Goal: Transaction & Acquisition: Purchase product/service

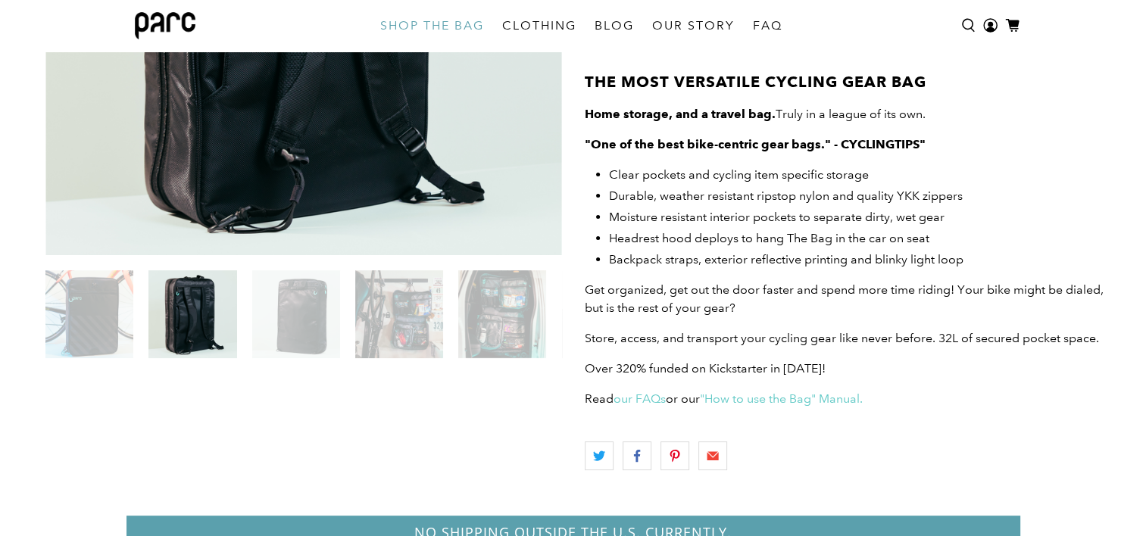
scroll to position [369, 0]
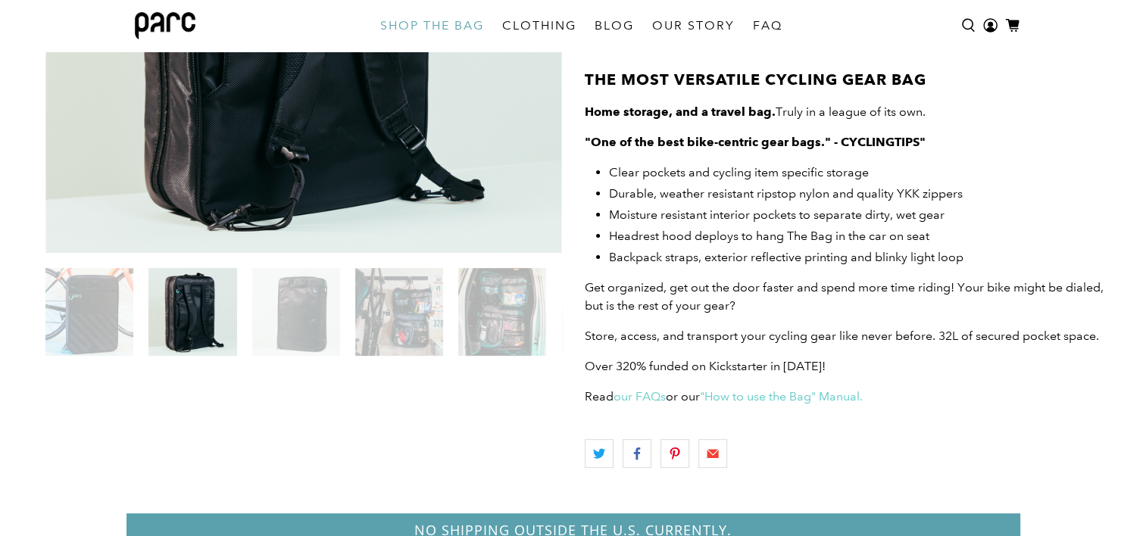
click at [94, 329] on img at bounding box center [89, 312] width 88 height 88
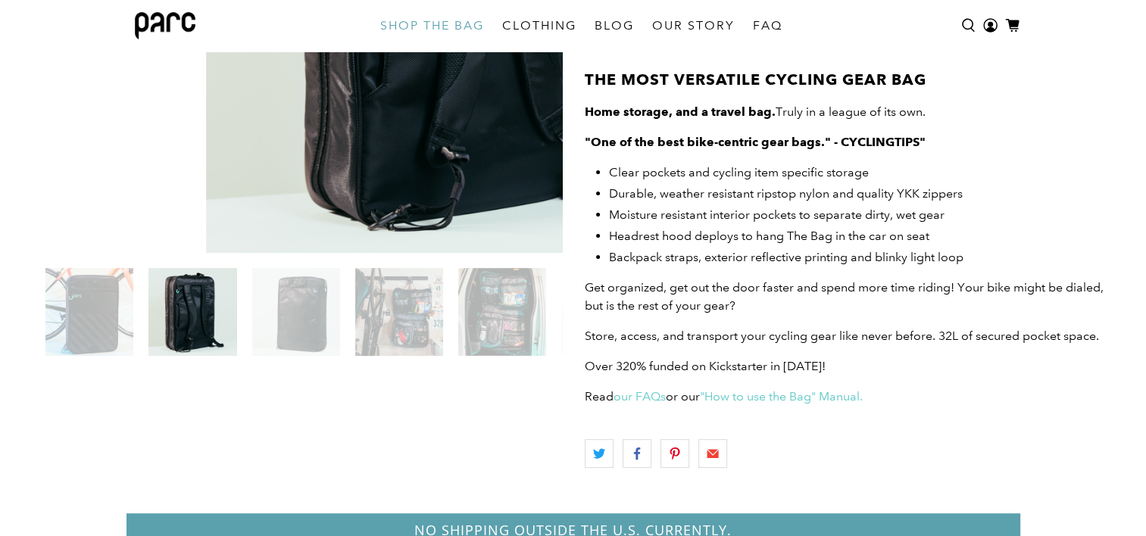
click at [185, 323] on img at bounding box center [192, 312] width 88 height 88
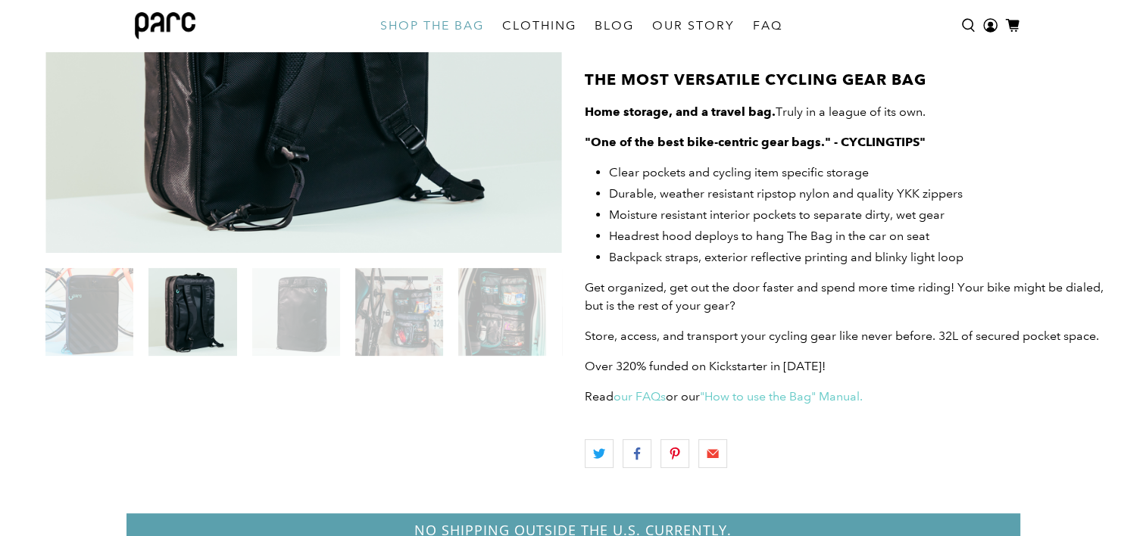
click at [291, 315] on img at bounding box center [296, 312] width 88 height 88
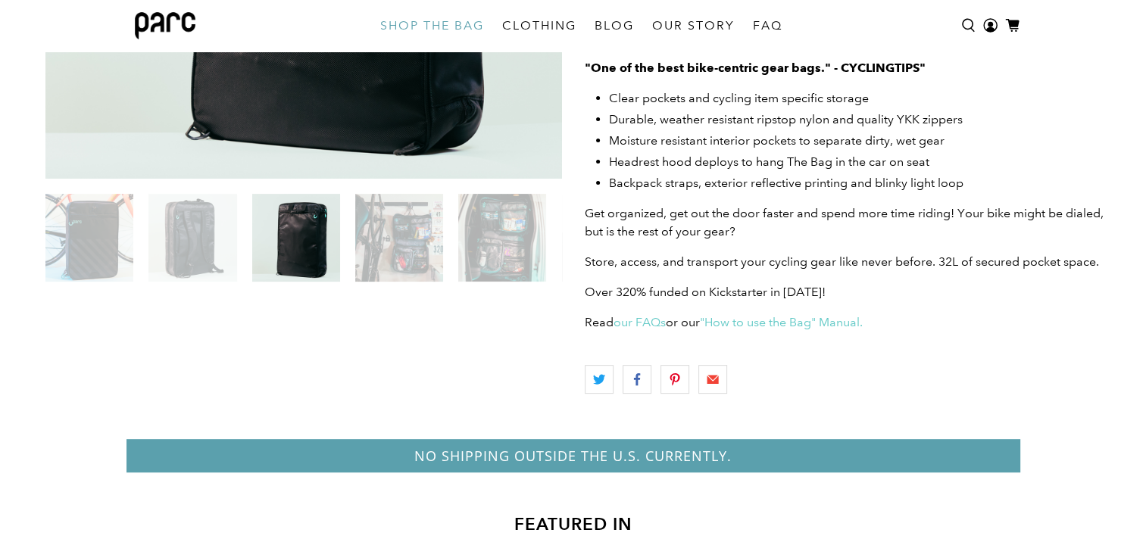
scroll to position [444, 0]
click at [409, 217] on img at bounding box center [399, 237] width 88 height 88
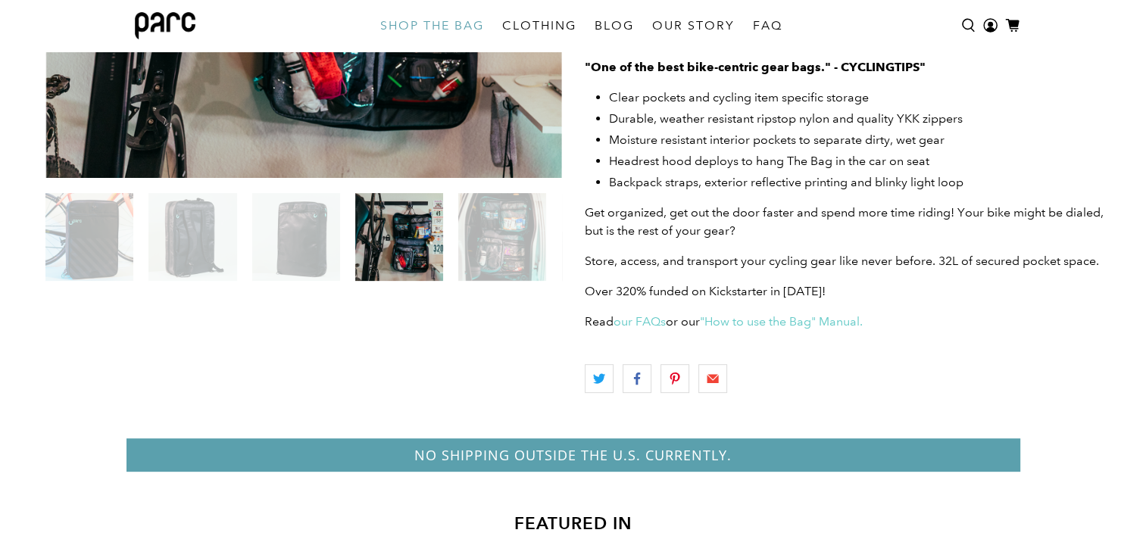
click at [507, 252] on img at bounding box center [502, 237] width 88 height 88
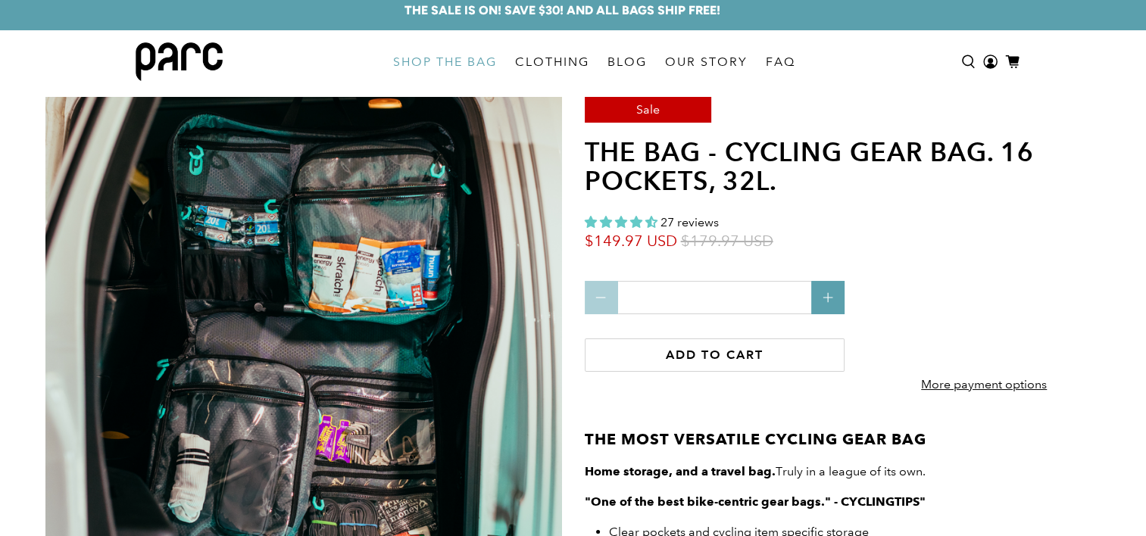
scroll to position [0, 0]
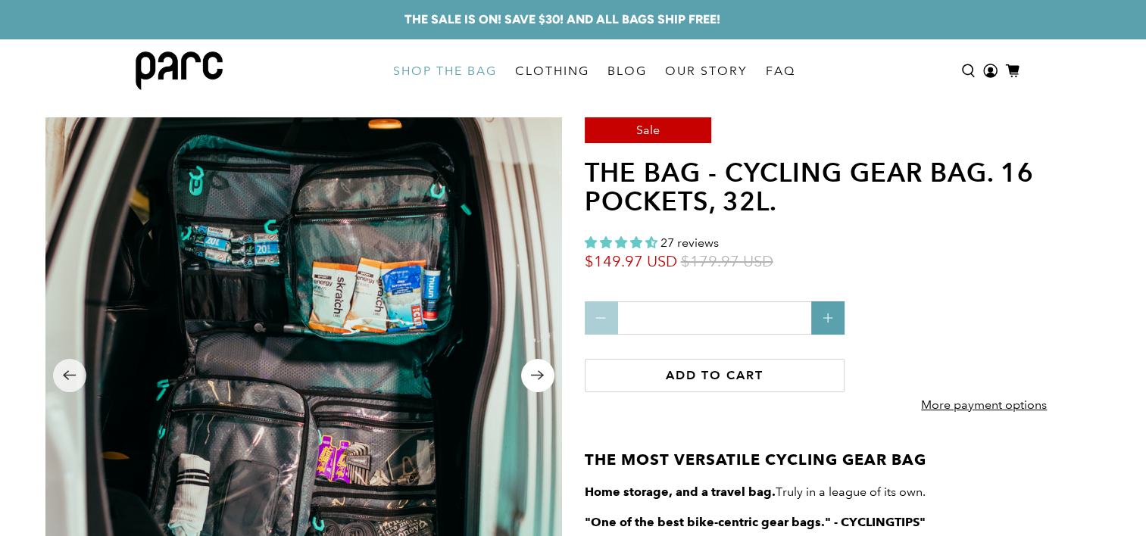
click at [534, 379] on icon "Next" at bounding box center [537, 375] width 14 height 19
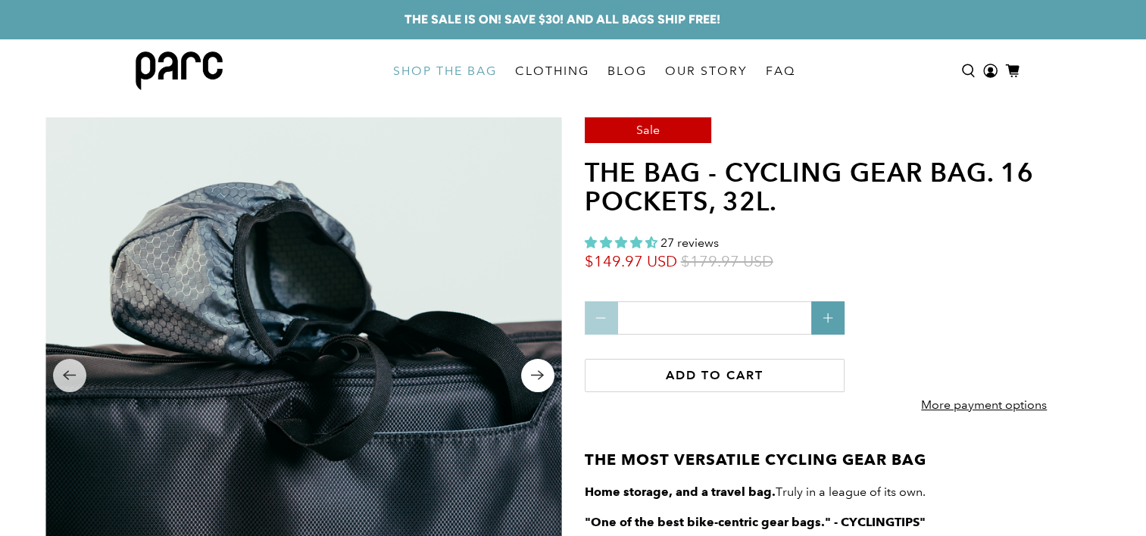
click at [534, 379] on icon "Next" at bounding box center [537, 375] width 14 height 19
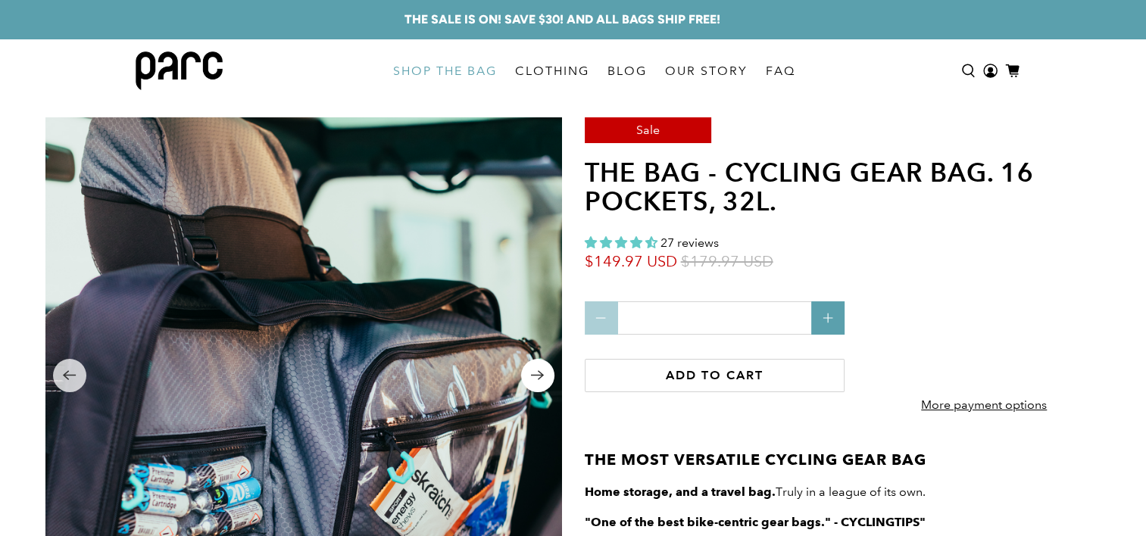
click at [534, 379] on icon "Next" at bounding box center [537, 375] width 14 height 19
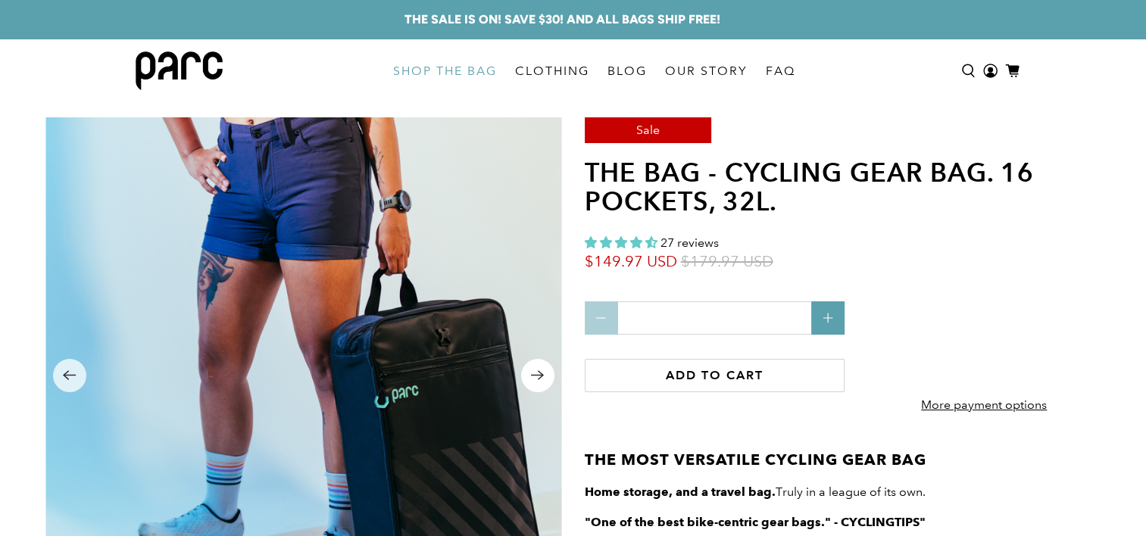
click at [534, 379] on icon "Next" at bounding box center [537, 375] width 14 height 19
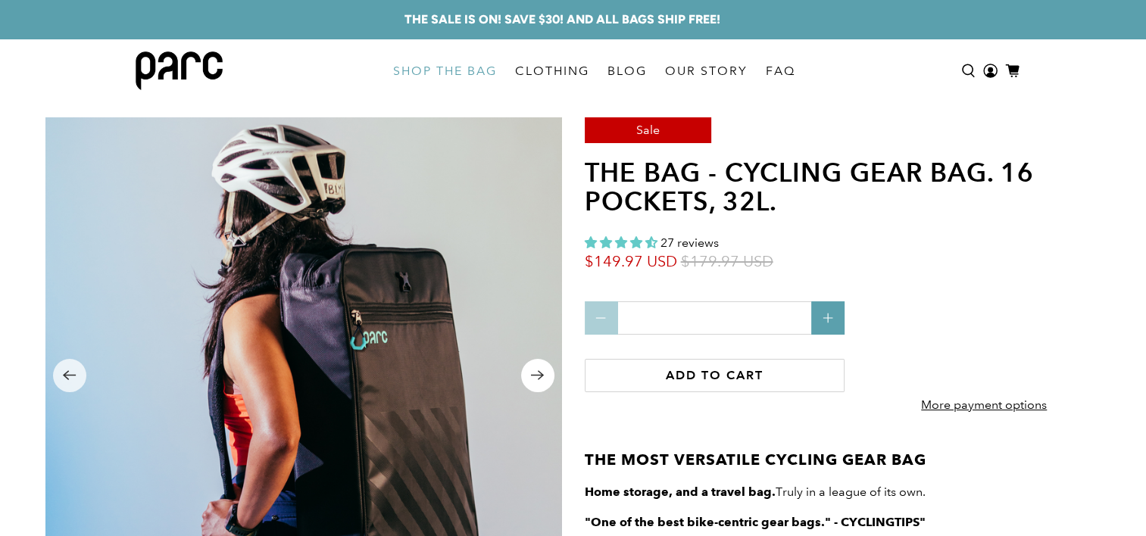
click at [534, 379] on icon "Next" at bounding box center [537, 375] width 14 height 19
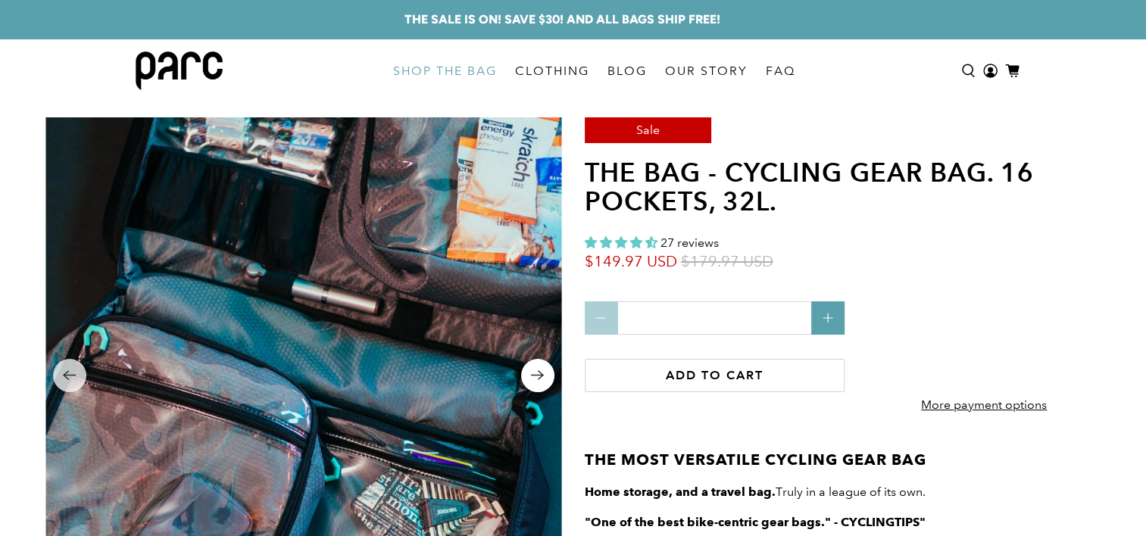
click at [534, 379] on icon "Next" at bounding box center [537, 375] width 14 height 19
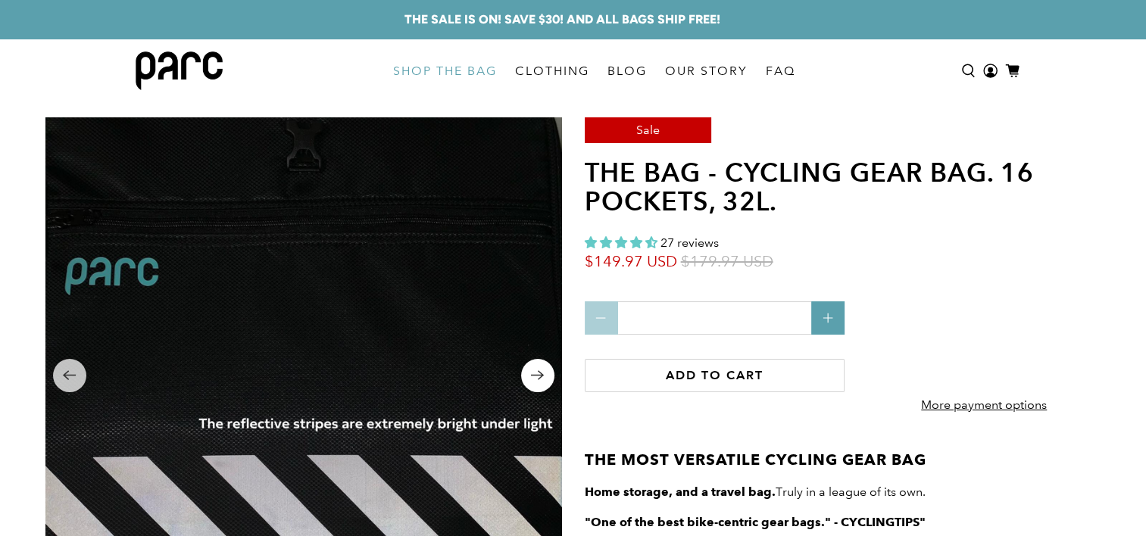
click at [532, 381] on icon "Next" at bounding box center [537, 375] width 14 height 19
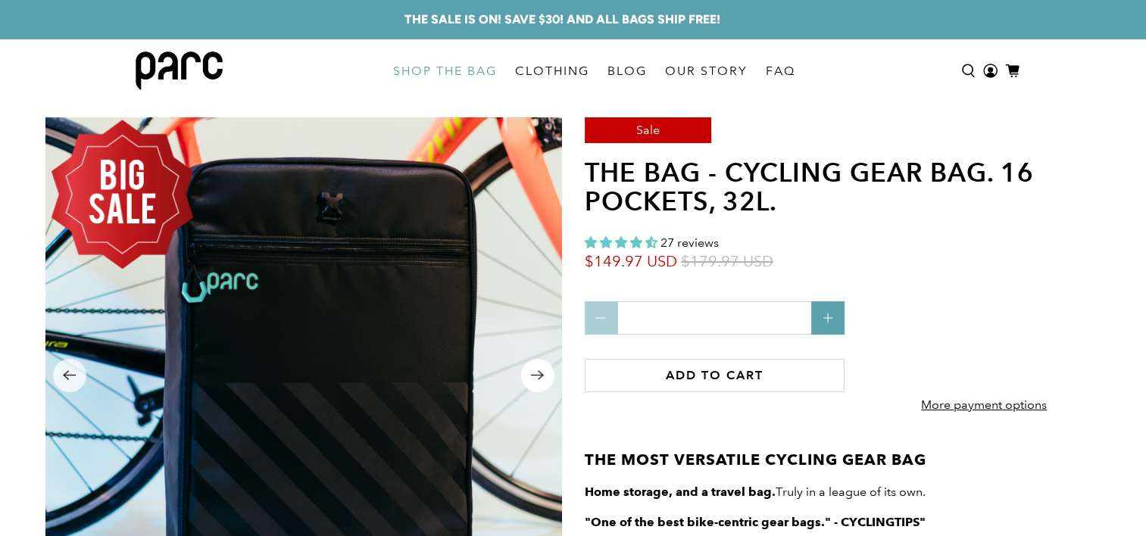
click at [532, 381] on icon "Next" at bounding box center [537, 375] width 14 height 19
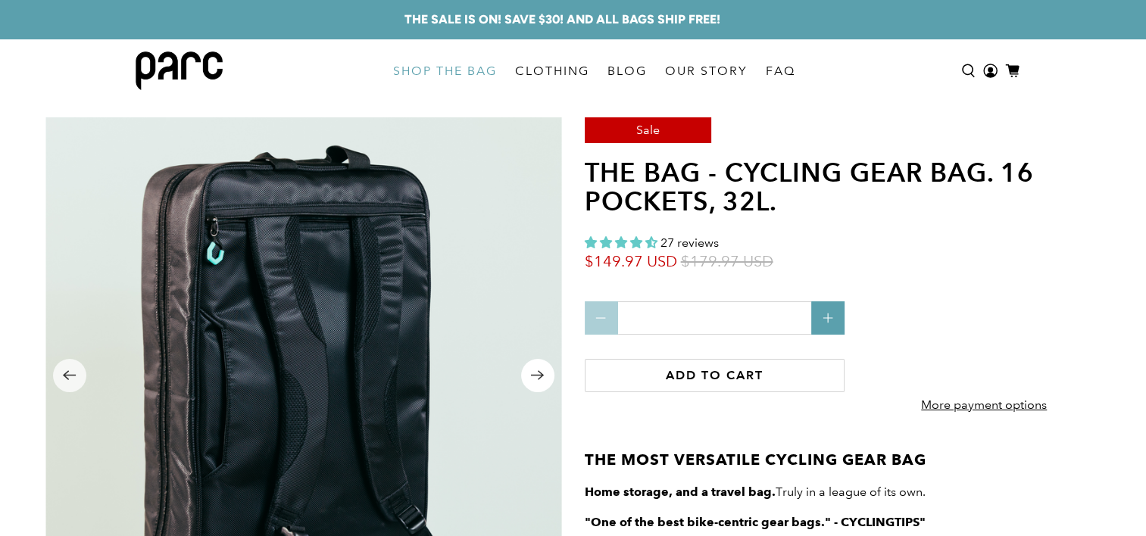
click at [532, 381] on icon "Next" at bounding box center [537, 375] width 14 height 19
